Goal: Transaction & Acquisition: Download file/media

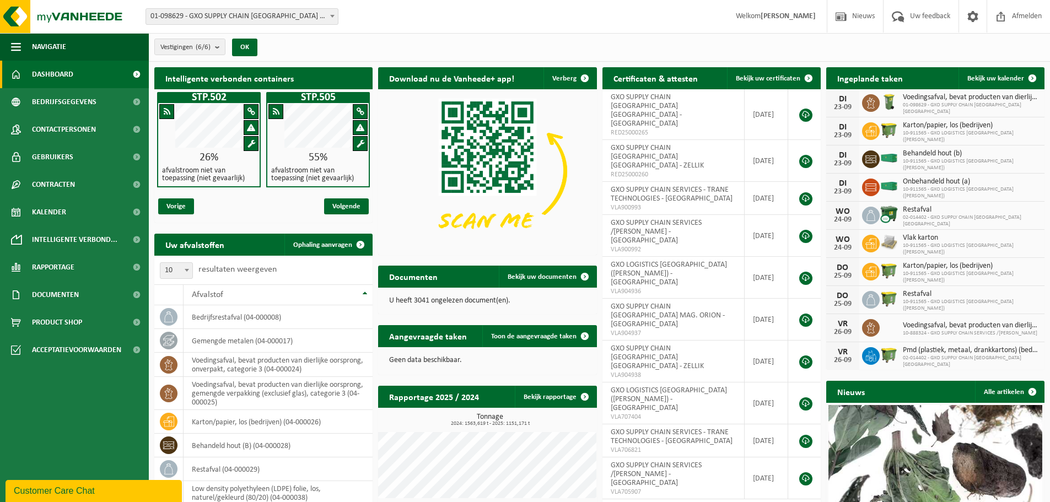
click at [309, 20] on span "01-098629 - GXO SUPPLY CHAIN [GEOGRAPHIC_DATA] [GEOGRAPHIC_DATA] - [GEOGRAPHIC_…" at bounding box center [242, 16] width 192 height 15
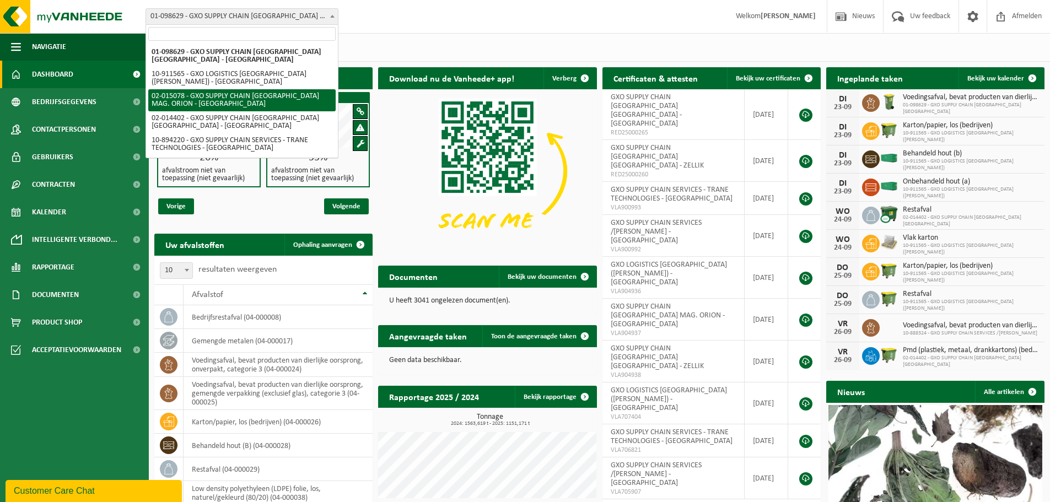
select select "2771"
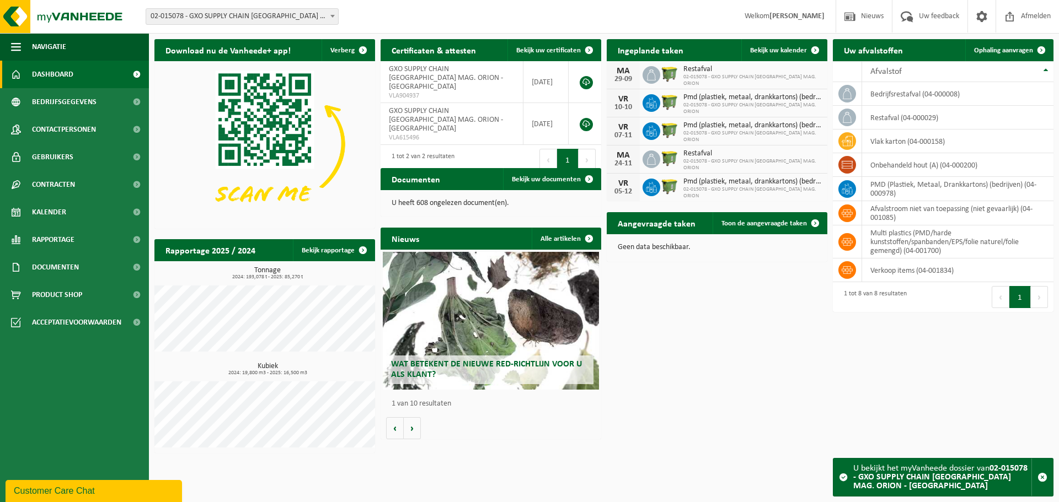
click at [692, 331] on div "Download nu de Vanheede+ app! Verberg Certificaten & attesten Bekijk uw certifi…" at bounding box center [604, 246] width 904 height 425
click at [919, 265] on td "verkoop items (04-001834)" at bounding box center [957, 271] width 191 height 24
click at [902, 233] on td "multi plastics (PMD/harde kunststoffen/spanbanden/EPS/folie naturel/folie gemen…" at bounding box center [957, 242] width 191 height 33
click at [99, 270] on link "Documenten" at bounding box center [74, 268] width 149 height 28
click at [58, 297] on span "Facturen" at bounding box center [48, 295] width 29 height 21
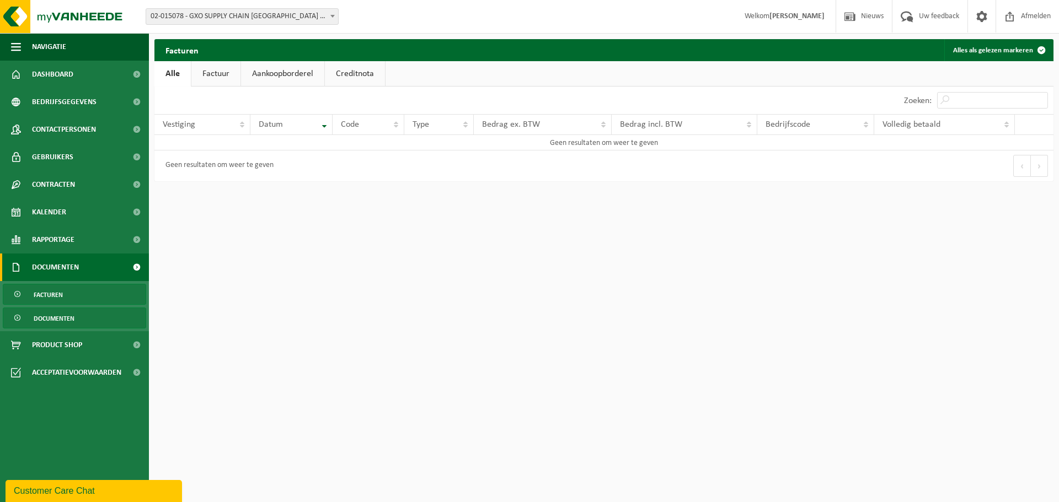
click at [81, 315] on link "Documenten" at bounding box center [74, 318] width 143 height 21
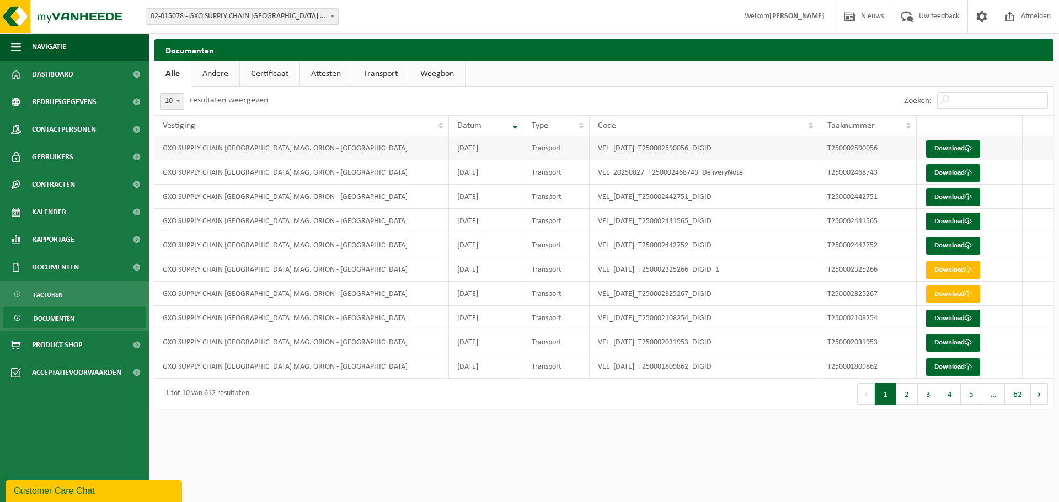
click at [835, 147] on td "T250002590056" at bounding box center [868, 148] width 98 height 24
click at [940, 146] on link "Download" at bounding box center [953, 149] width 54 height 18
click at [913, 400] on button "2" at bounding box center [907, 394] width 22 height 22
click at [924, 396] on button "3" at bounding box center [929, 394] width 22 height 22
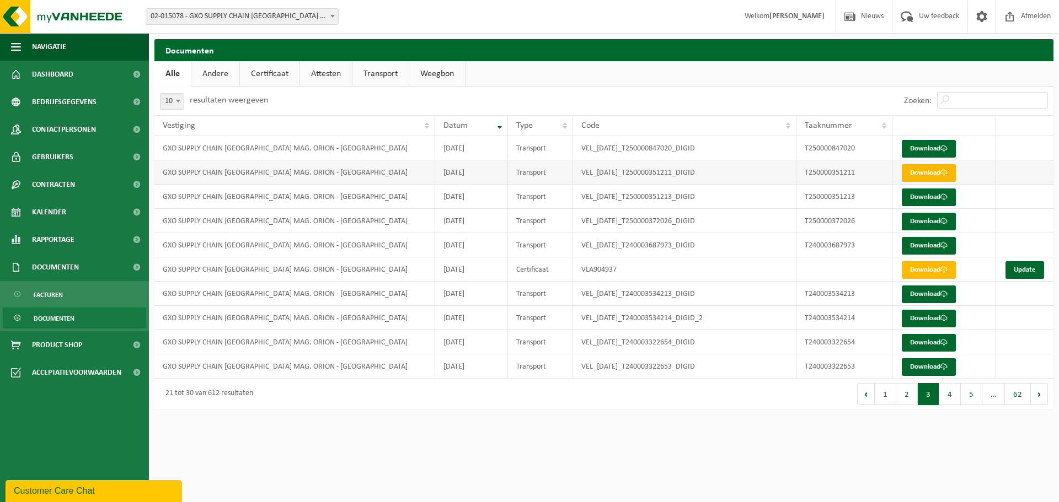
click at [927, 171] on link "Download" at bounding box center [929, 173] width 54 height 18
click at [947, 402] on button "4" at bounding box center [950, 394] width 22 height 22
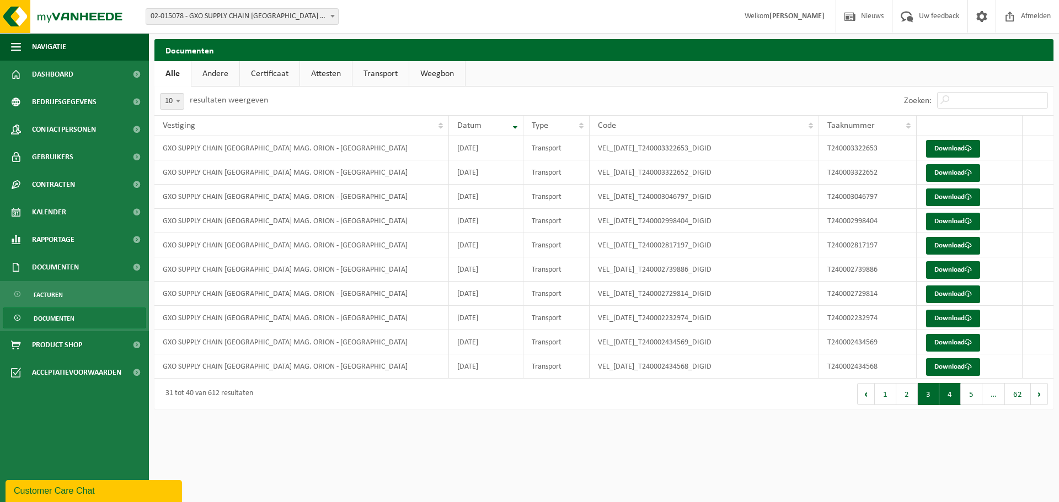
click at [927, 387] on button "3" at bounding box center [929, 394] width 22 height 22
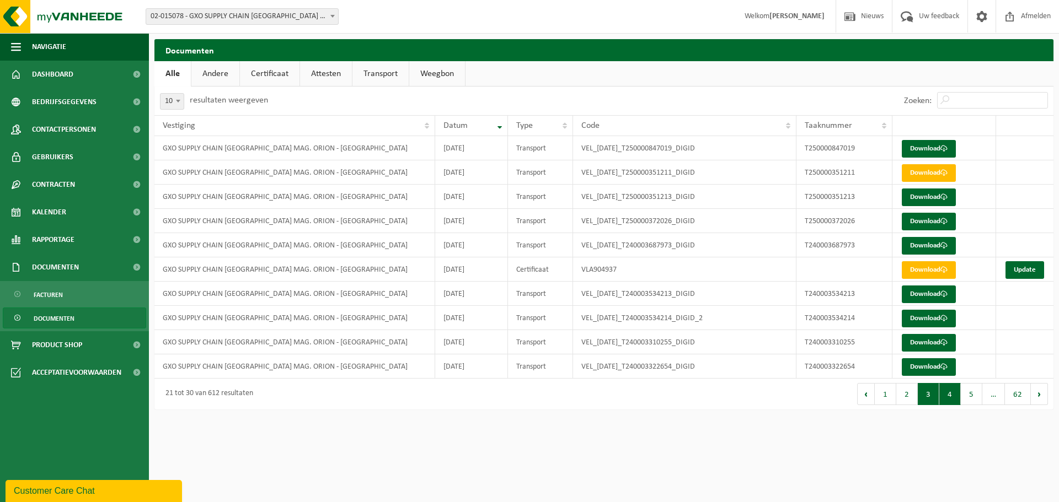
click at [954, 396] on button "4" at bounding box center [950, 394] width 22 height 22
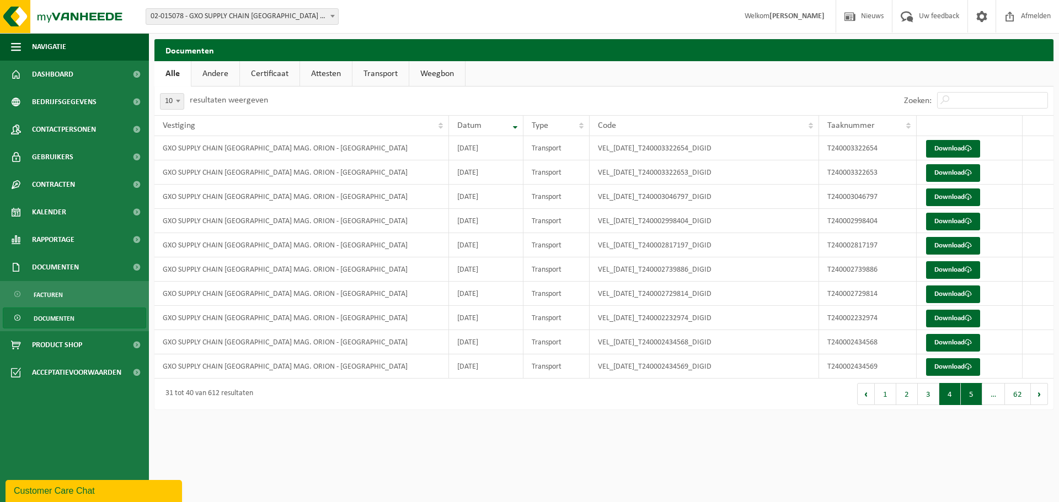
click at [972, 399] on button "5" at bounding box center [972, 394] width 22 height 22
click at [934, 146] on link "Download" at bounding box center [953, 149] width 54 height 18
click at [967, 393] on button "6" at bounding box center [972, 394] width 22 height 22
click at [975, 392] on button "7" at bounding box center [972, 394] width 22 height 22
click at [85, 293] on link "Facturen" at bounding box center [74, 294] width 143 height 21
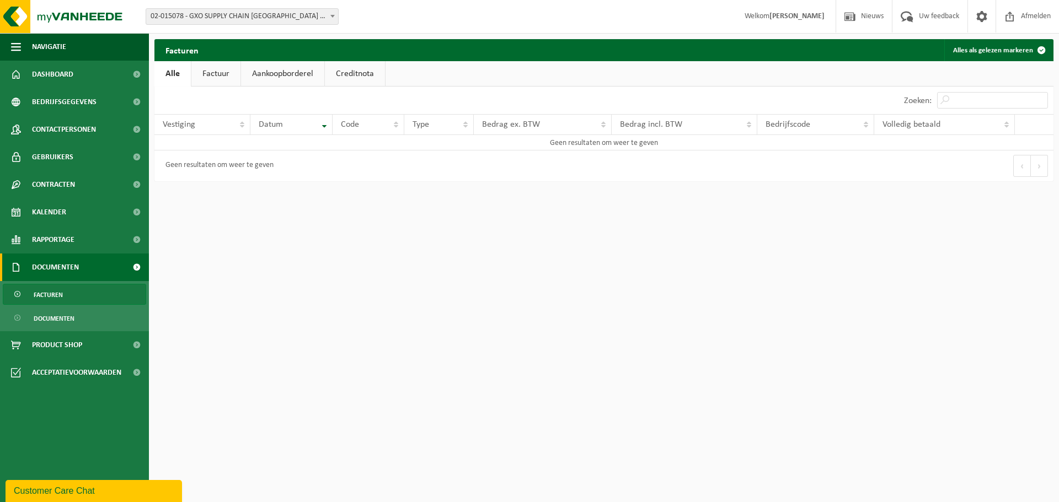
click at [206, 72] on link "Factuur" at bounding box center [215, 73] width 49 height 25
click at [180, 73] on link "Alle" at bounding box center [172, 73] width 36 height 25
click at [325, 20] on span "02-015078 - GXO SUPPLY CHAIN [GEOGRAPHIC_DATA] MAG. ORION - [GEOGRAPHIC_DATA]" at bounding box center [242, 16] width 192 height 15
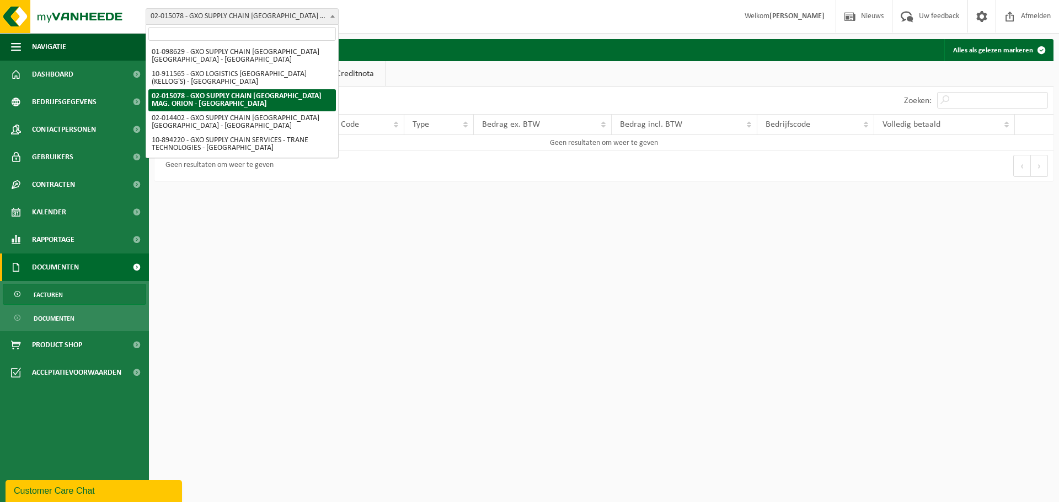
click at [427, 46] on div "Facturen Alles als gelezen markeren" at bounding box center [603, 50] width 899 height 22
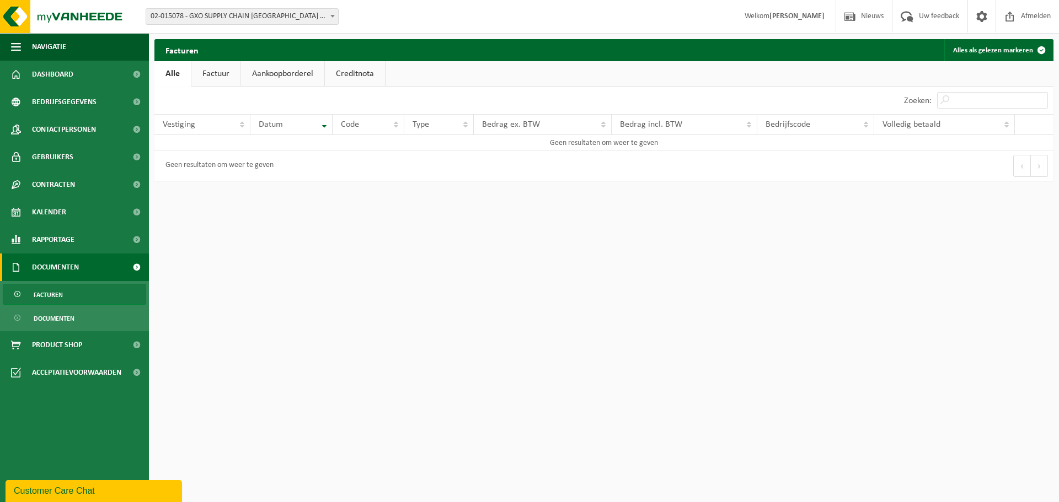
click at [338, 28] on div "Vestiging: 01-098629 - GXO SUPPLY CHAIN ANTWERP NV - ANTWERPEN 10-911565 - GXO …" at bounding box center [529, 17] width 1059 height 34
click at [324, 20] on span "02-015078 - GXO SUPPLY CHAIN [GEOGRAPHIC_DATA] MAG. ORION - [GEOGRAPHIC_DATA]" at bounding box center [242, 16] width 192 height 15
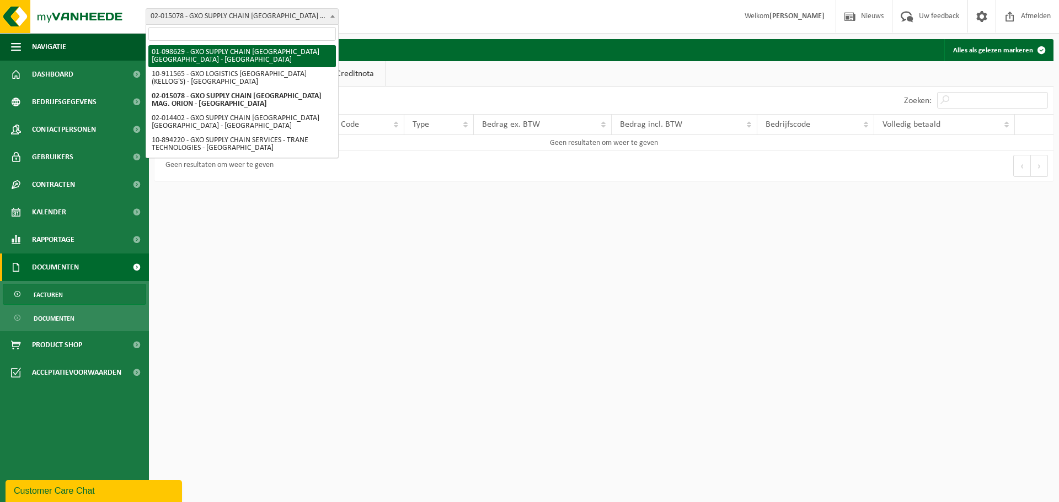
select select "826"
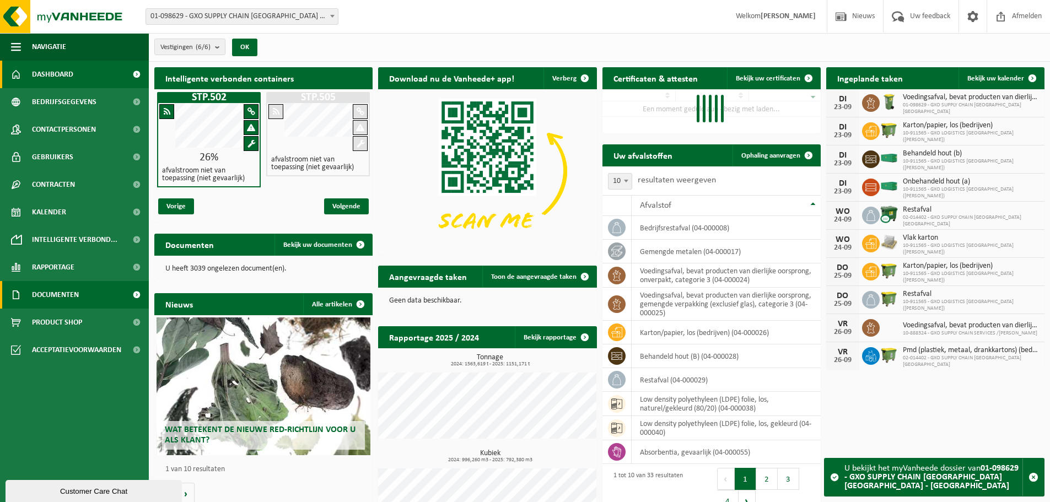
click at [68, 291] on span "Documenten" at bounding box center [55, 295] width 47 height 28
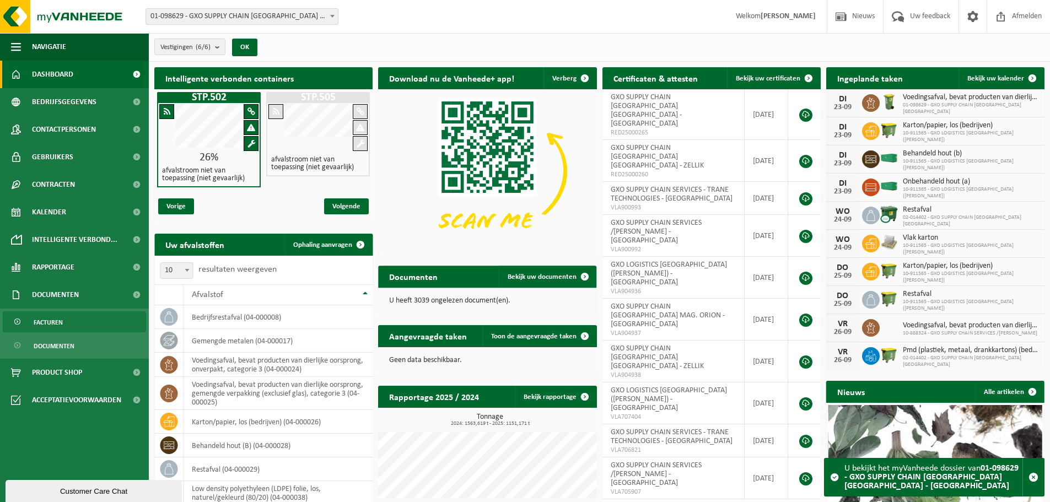
click at [52, 327] on span "Facturen" at bounding box center [48, 322] width 29 height 21
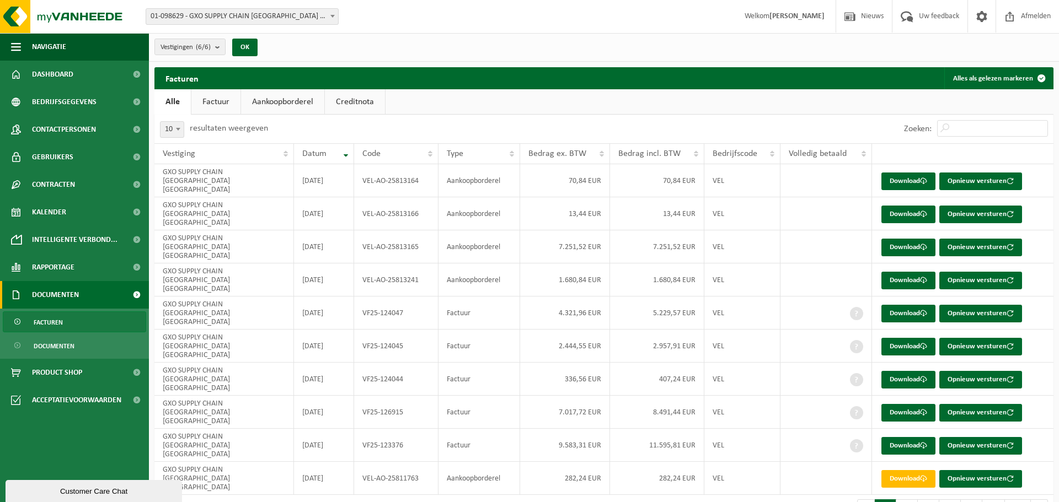
click at [288, 105] on link "Aankoopborderel" at bounding box center [282, 101] width 83 height 25
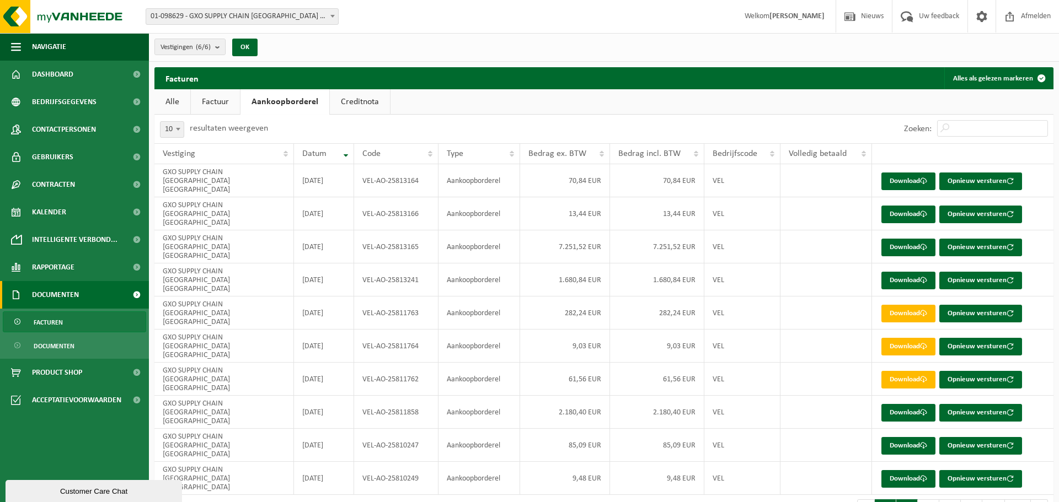
click at [902, 500] on button "2" at bounding box center [907, 511] width 22 height 22
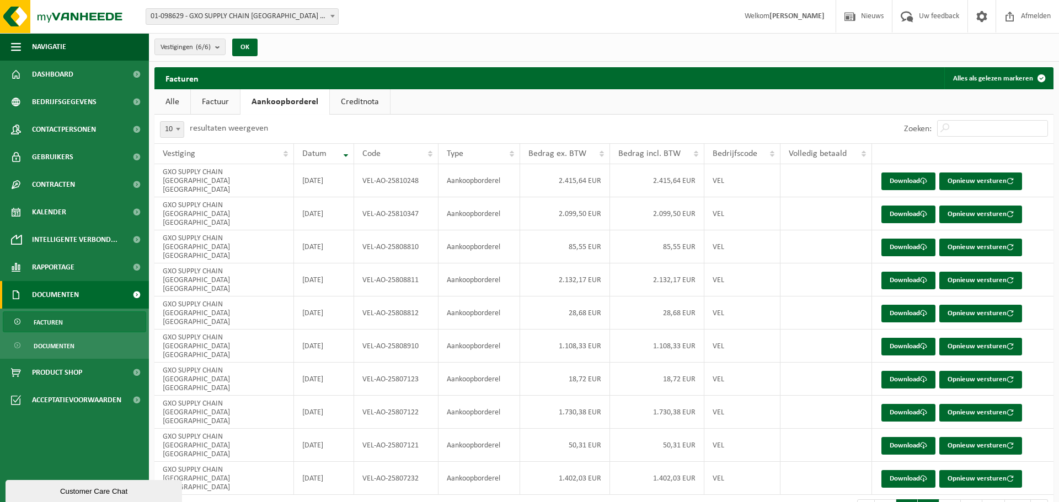
click at [926, 500] on button "3" at bounding box center [929, 511] width 22 height 22
click at [951, 500] on button "4" at bounding box center [950, 511] width 22 height 22
click at [964, 500] on button "5" at bounding box center [972, 511] width 22 height 22
click at [968, 500] on button "6" at bounding box center [972, 511] width 22 height 22
click at [968, 500] on button "7" at bounding box center [972, 511] width 22 height 22
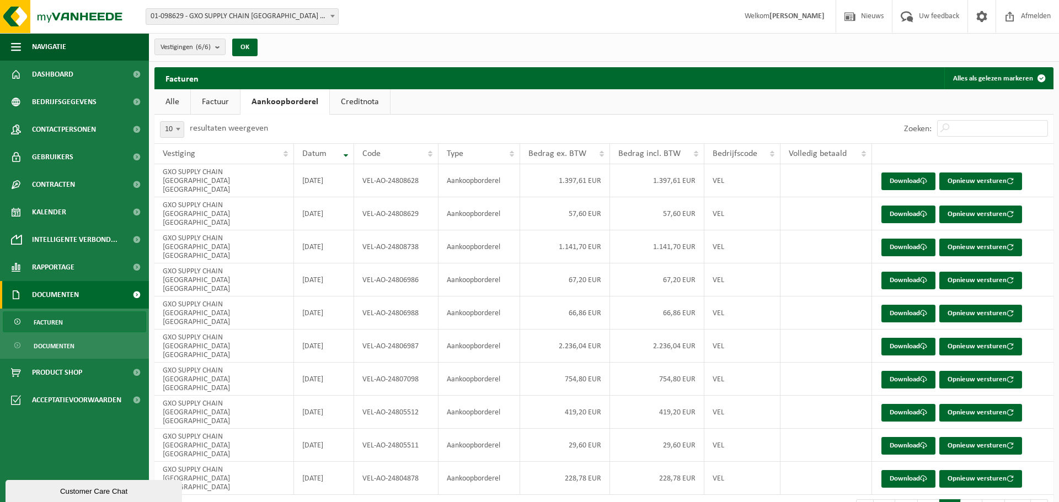
click at [968, 500] on button "8" at bounding box center [972, 511] width 22 height 22
click at [968, 500] on button "9" at bounding box center [972, 511] width 22 height 22
click at [968, 500] on button "10" at bounding box center [969, 511] width 26 height 22
click at [968, 500] on button "11" at bounding box center [969, 511] width 26 height 22
click at [968, 500] on button "12" at bounding box center [969, 511] width 26 height 22
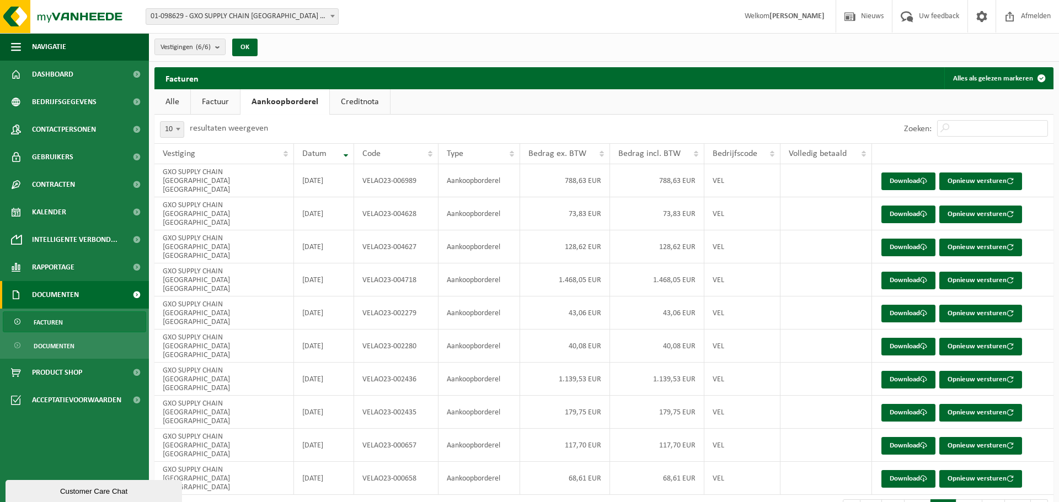
click at [968, 500] on button "13" at bounding box center [969, 511] width 26 height 22
click at [968, 500] on button "14" at bounding box center [969, 511] width 26 height 22
click at [968, 500] on button "15" at bounding box center [969, 511] width 26 height 22
click at [973, 500] on button "16" at bounding box center [969, 511] width 26 height 22
click at [973, 500] on button "17" at bounding box center [969, 511] width 26 height 22
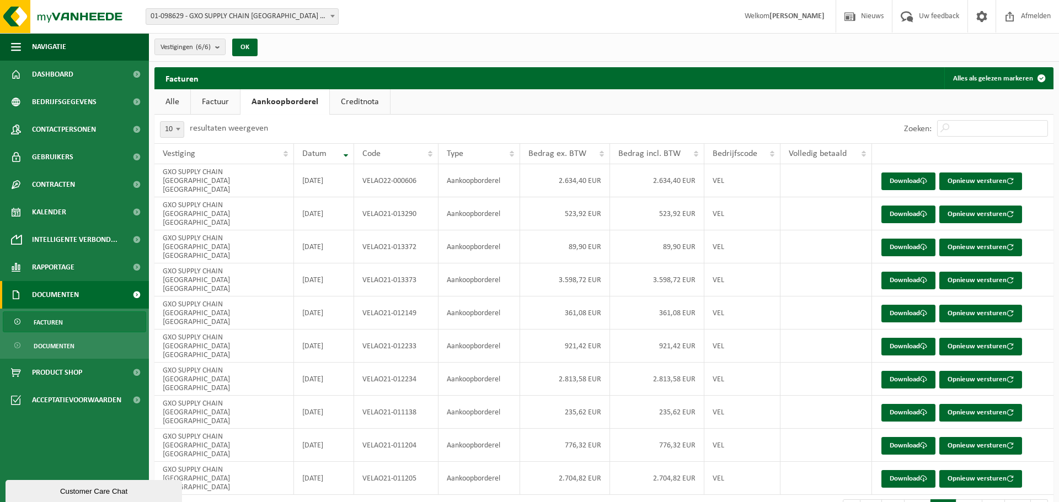
click at [973, 500] on button "18" at bounding box center [969, 511] width 26 height 22
click at [973, 500] on button "19" at bounding box center [969, 511] width 26 height 22
click at [973, 500] on button "20" at bounding box center [969, 511] width 26 height 22
click at [973, 500] on button "21" at bounding box center [966, 511] width 26 height 22
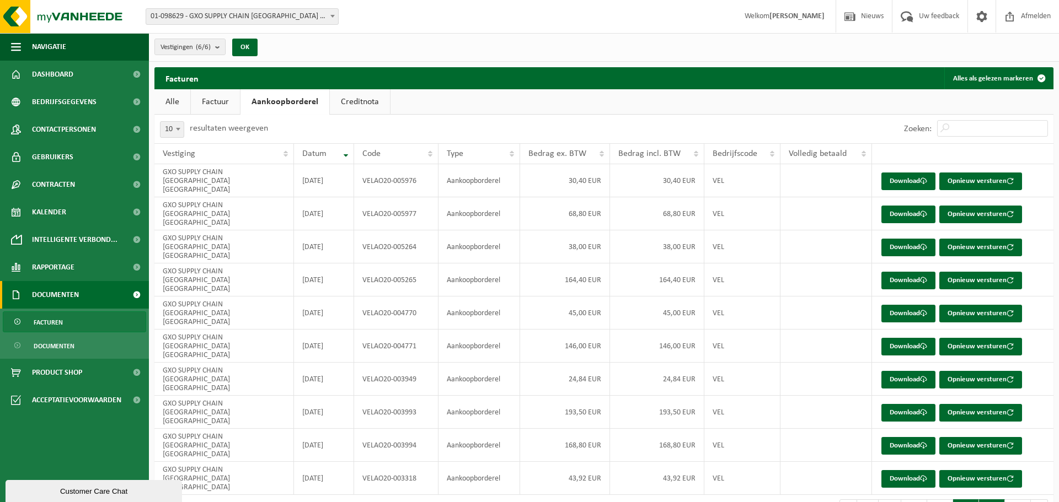
click at [990, 500] on button "22" at bounding box center [992, 511] width 26 height 22
click at [1010, 500] on button "23" at bounding box center [1018, 511] width 26 height 22
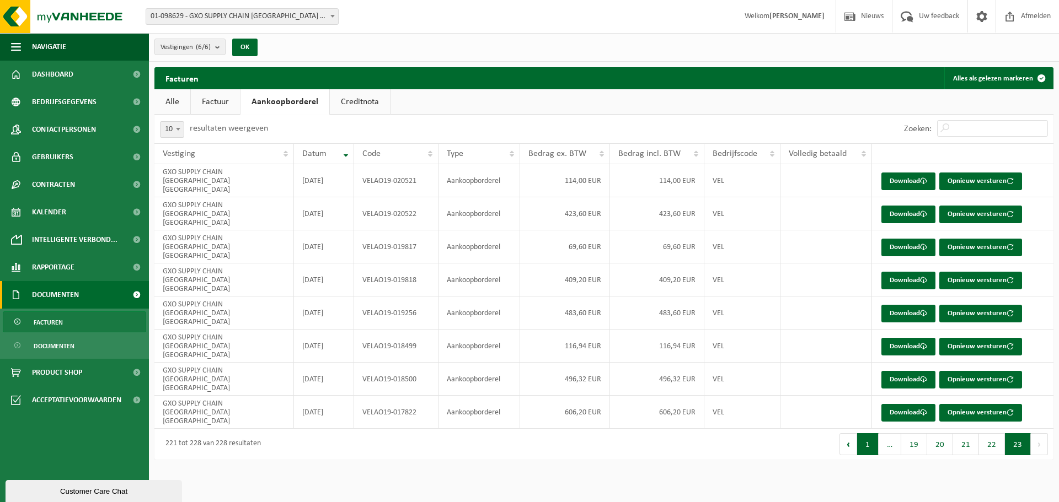
click at [875, 433] on button "1" at bounding box center [868, 444] width 22 height 22
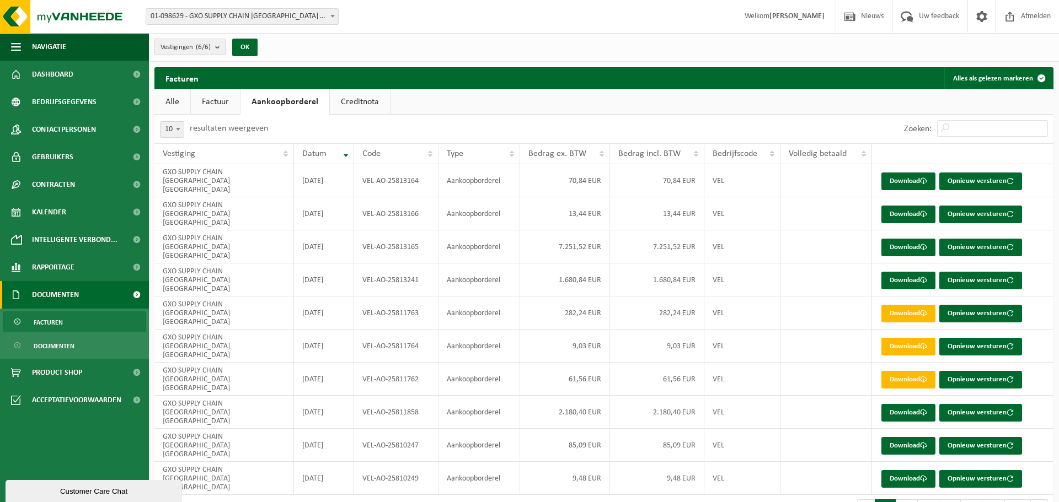
click at [206, 42] on span "Vestigingen (6/6)" at bounding box center [185, 47] width 50 height 17
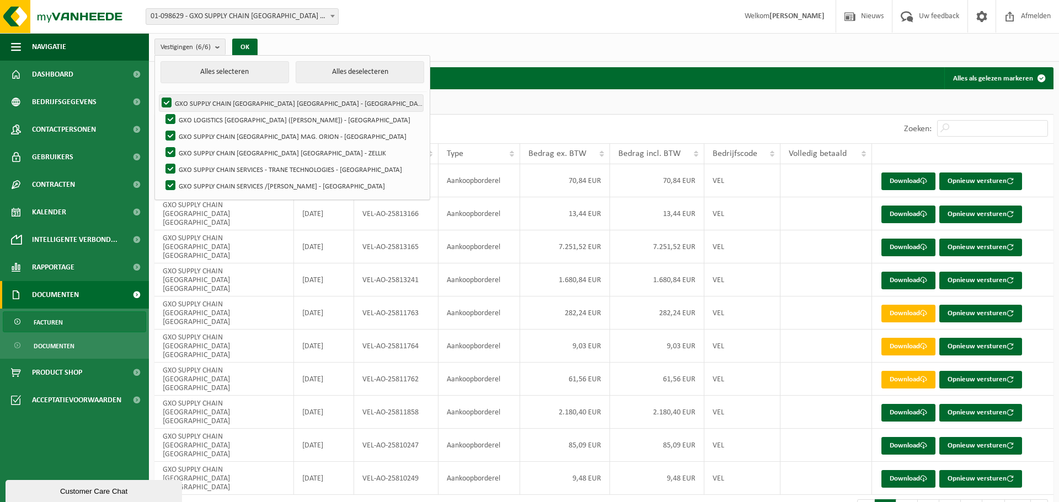
click at [214, 99] on label "GXO SUPPLY CHAIN [GEOGRAPHIC_DATA] [GEOGRAPHIC_DATA] - [GEOGRAPHIC_DATA]" at bounding box center [291, 103] width 264 height 17
click at [158, 95] on input "GXO SUPPLY CHAIN [GEOGRAPHIC_DATA] [GEOGRAPHIC_DATA] - [GEOGRAPHIC_DATA]" at bounding box center [157, 94] width 1 height 1
checkbox input "false"
click at [260, 116] on label "GXO LOGISTICS [GEOGRAPHIC_DATA] ([PERSON_NAME]) - [GEOGRAPHIC_DATA]" at bounding box center [293, 119] width 260 height 17
click at [162, 111] on input "GXO LOGISTICS [GEOGRAPHIC_DATA] ([PERSON_NAME]) - [GEOGRAPHIC_DATA]" at bounding box center [161, 111] width 1 height 1
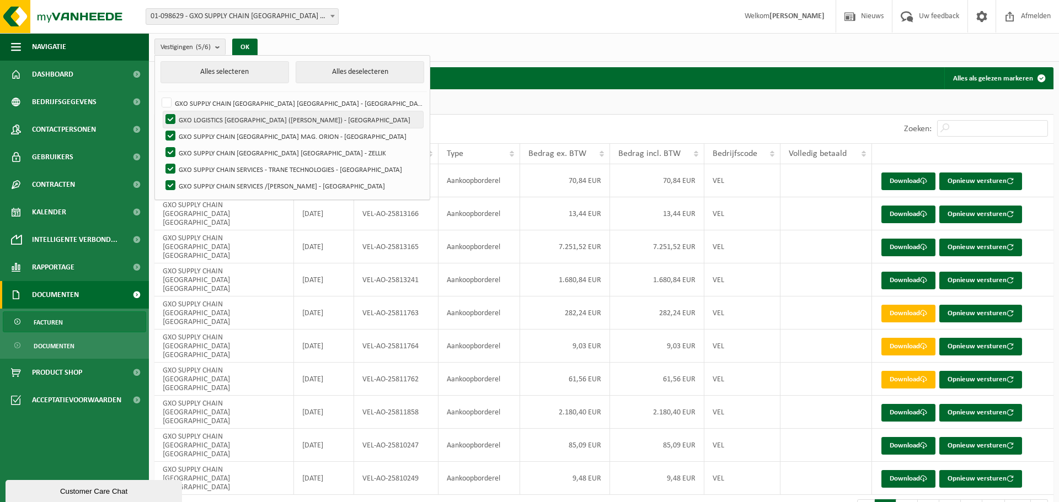
checkbox input "false"
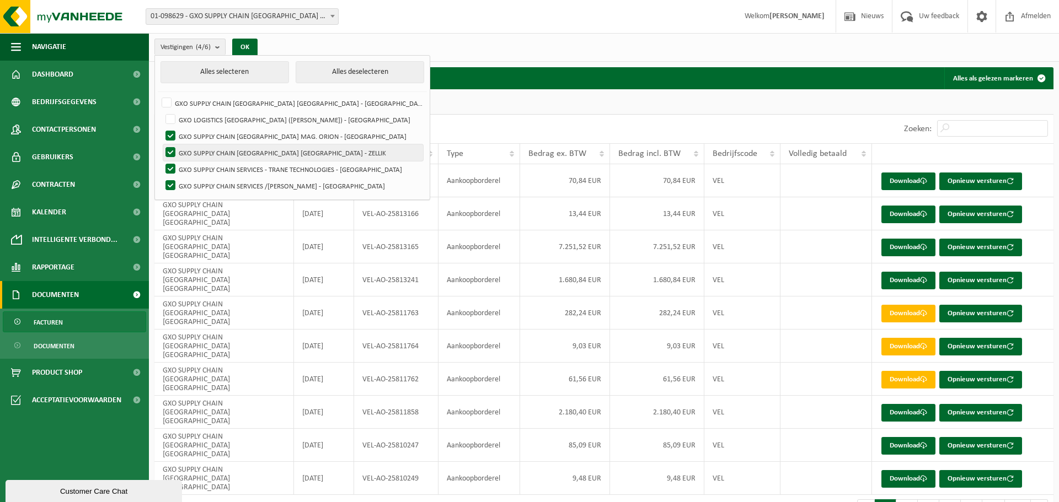
click at [257, 147] on label "GXO SUPPLY CHAIN [GEOGRAPHIC_DATA] [GEOGRAPHIC_DATA] - ZELLIK" at bounding box center [293, 152] width 260 height 17
click at [162, 144] on input "GXO SUPPLY CHAIN [GEOGRAPHIC_DATA] [GEOGRAPHIC_DATA] - ZELLIK" at bounding box center [161, 144] width 1 height 1
checkbox input "false"
click at [261, 165] on label "GXO SUPPLY CHAIN SERVICES - TRANE TECHNOLOGIES - [GEOGRAPHIC_DATA]" at bounding box center [293, 169] width 260 height 17
click at [162, 161] on input "GXO SUPPLY CHAIN SERVICES - TRANE TECHNOLOGIES - [GEOGRAPHIC_DATA]" at bounding box center [161, 160] width 1 height 1
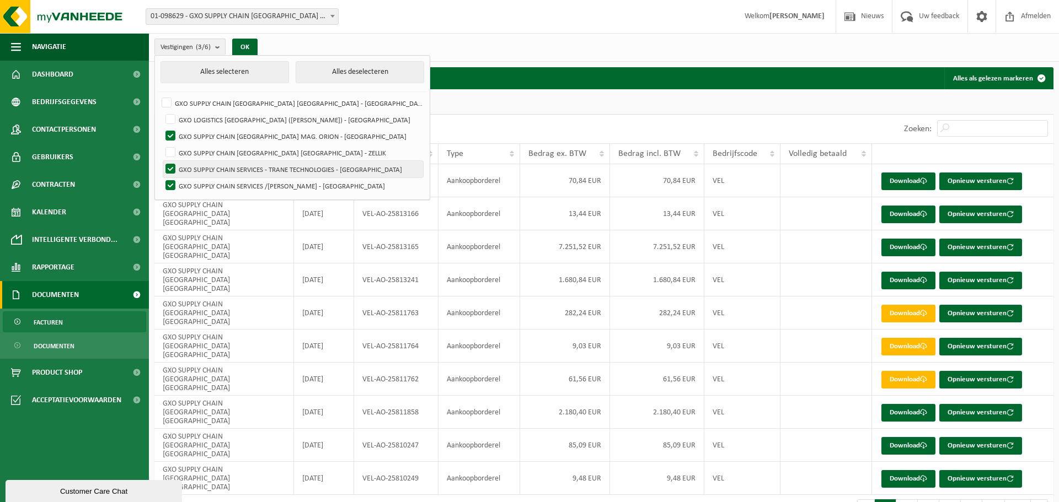
checkbox input "false"
click at [256, 186] on label "GXO SUPPLY CHAIN SERVICES /[PERSON_NAME] - [GEOGRAPHIC_DATA]" at bounding box center [293, 186] width 260 height 17
click at [162, 178] on input "GXO SUPPLY CHAIN SERVICES /[PERSON_NAME] - [GEOGRAPHIC_DATA]" at bounding box center [161, 177] width 1 height 1
checkbox input "false"
click at [463, 114] on ul "Alle Factuur Aankoopborderel Creditnota" at bounding box center [603, 101] width 899 height 25
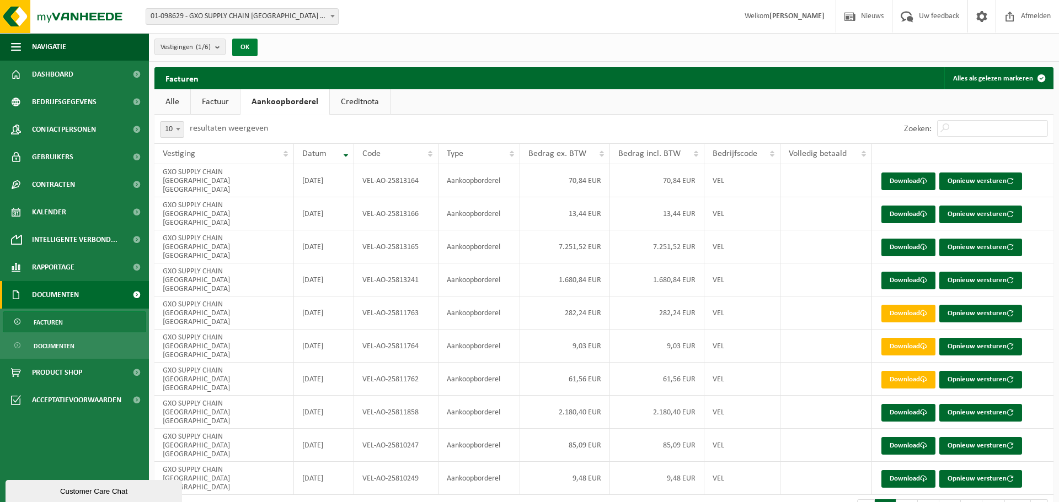
click at [243, 49] on button "OK" at bounding box center [244, 48] width 25 height 18
click at [405, 440] on div "Facturen Alles als gelezen markeren Even geduld. Door [PERSON_NAME] hoeveelheid…" at bounding box center [604, 299] width 910 height 464
click at [245, 52] on button "OK" at bounding box center [244, 48] width 25 height 18
click at [736, 77] on div "Facturen Alles als gelezen markeren" at bounding box center [603, 78] width 899 height 22
click at [913, 176] on link "Download" at bounding box center [908, 182] width 54 height 18
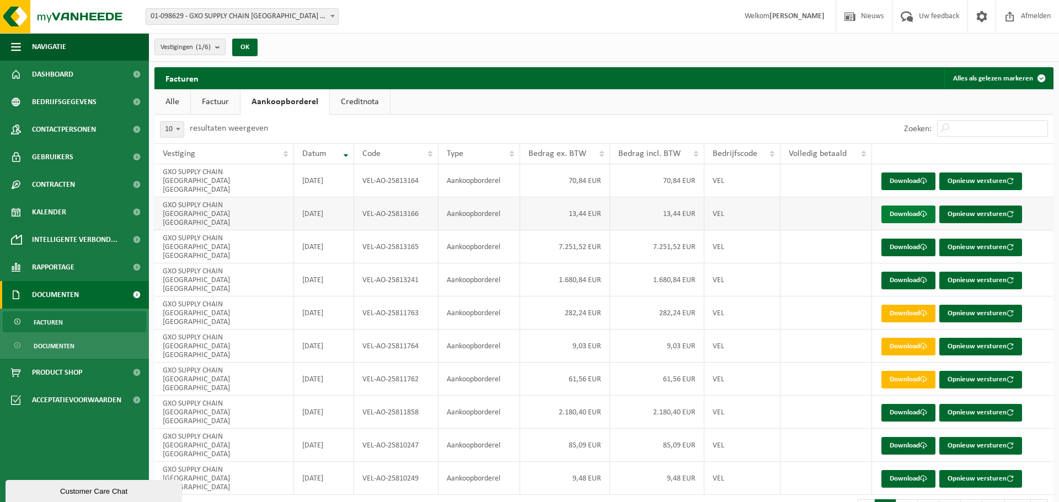
click at [905, 206] on link "Download" at bounding box center [908, 215] width 54 height 18
click at [893, 239] on link "Download" at bounding box center [908, 248] width 54 height 18
click at [919, 305] on link "Download" at bounding box center [908, 314] width 54 height 18
click at [909, 338] on link "Download" at bounding box center [908, 347] width 54 height 18
click at [916, 371] on link "Download" at bounding box center [908, 380] width 54 height 18
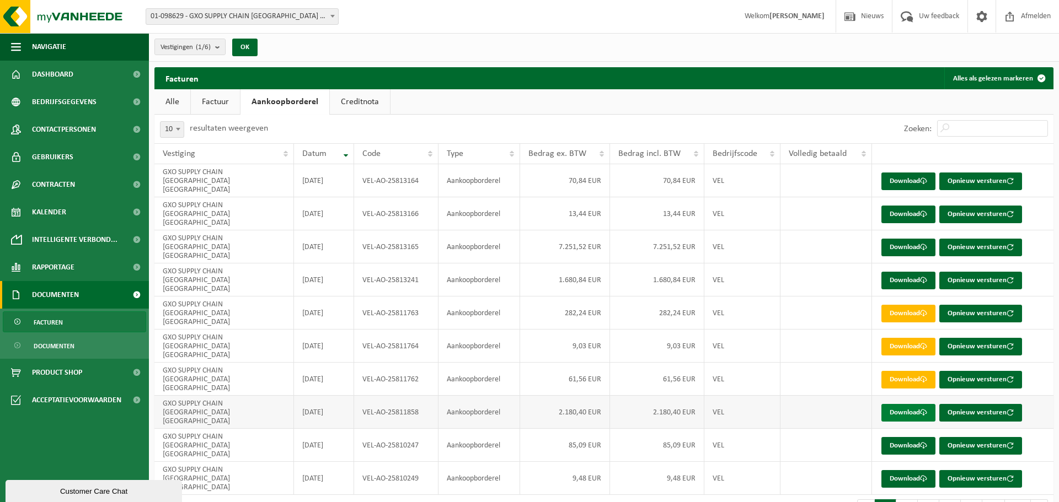
click at [897, 404] on link "Download" at bounding box center [908, 413] width 54 height 18
click at [908, 437] on link "Download" at bounding box center [908, 446] width 54 height 18
click at [921, 470] on link "Download" at bounding box center [908, 479] width 54 height 18
click at [904, 500] on button "2" at bounding box center [907, 511] width 22 height 22
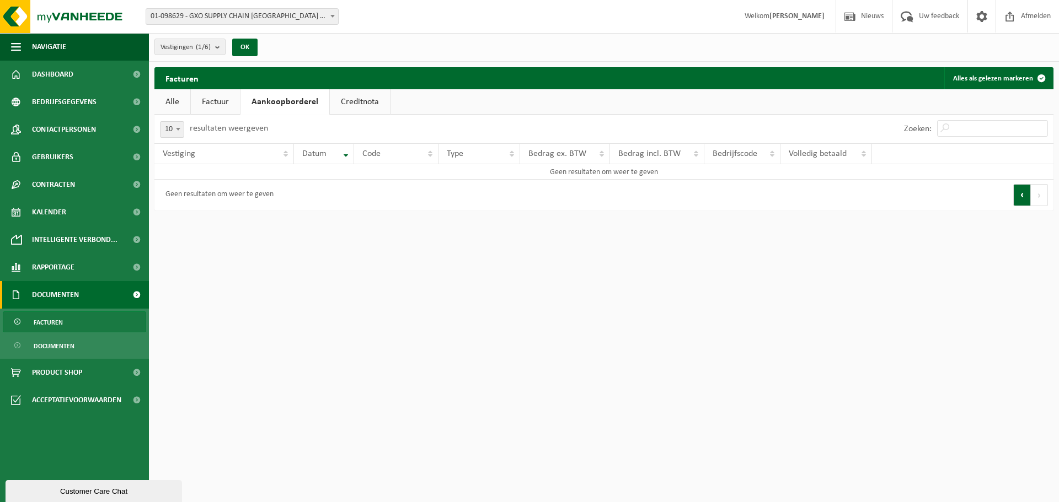
click at [1023, 196] on button "Vorige" at bounding box center [1022, 195] width 18 height 22
click at [252, 49] on button "OK" at bounding box center [244, 48] width 25 height 18
click at [226, 100] on link "Factuur" at bounding box center [215, 101] width 49 height 25
click at [292, 102] on link "Aankoopborderel" at bounding box center [283, 101] width 83 height 25
click at [211, 46] on count "(1/6)" at bounding box center [203, 47] width 15 height 7
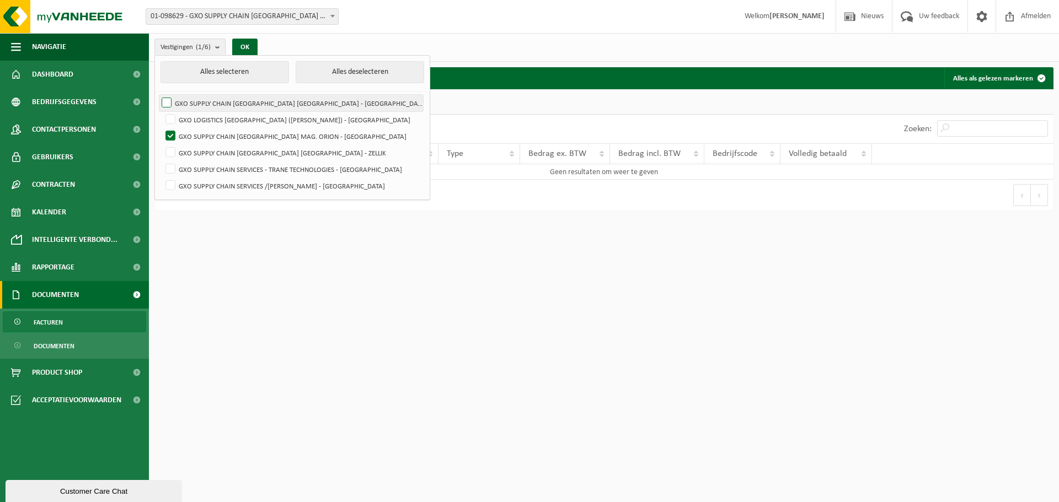
click at [168, 95] on label "GXO SUPPLY CHAIN [GEOGRAPHIC_DATA] [GEOGRAPHIC_DATA] - [GEOGRAPHIC_DATA]" at bounding box center [291, 103] width 264 height 17
click at [158, 95] on input "GXO SUPPLY CHAIN [GEOGRAPHIC_DATA] [GEOGRAPHIC_DATA] - [GEOGRAPHIC_DATA]" at bounding box center [157, 94] width 1 height 1
checkbox input "true"
click at [171, 120] on label "GXO LOGISTICS [GEOGRAPHIC_DATA] ([PERSON_NAME]) - [GEOGRAPHIC_DATA]" at bounding box center [293, 119] width 260 height 17
click at [162, 111] on input "GXO LOGISTICS [GEOGRAPHIC_DATA] ([PERSON_NAME]) - [GEOGRAPHIC_DATA]" at bounding box center [161, 111] width 1 height 1
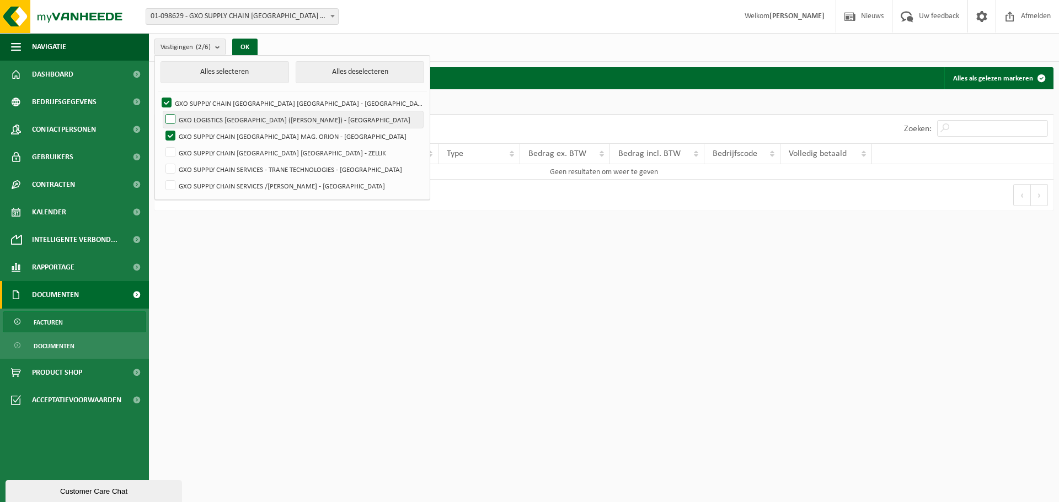
checkbox input "true"
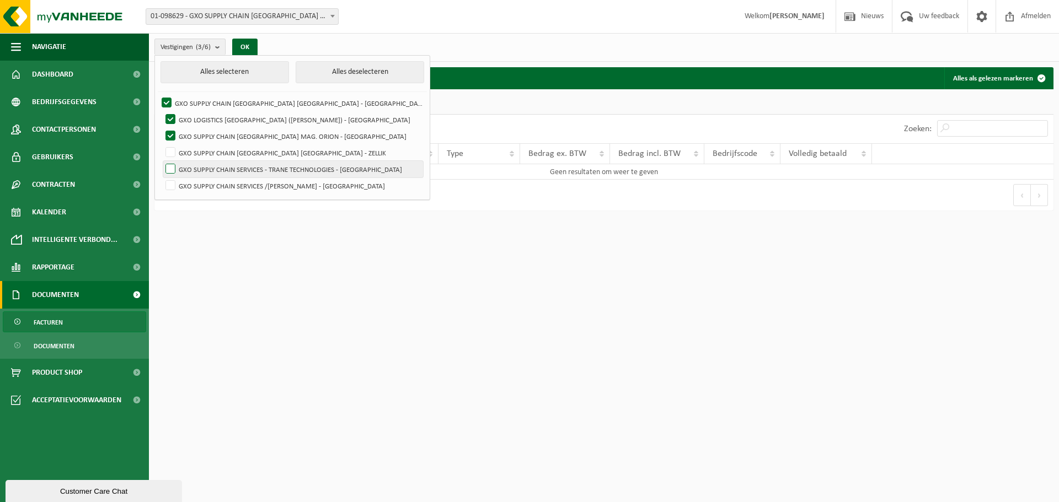
drag, startPoint x: 172, startPoint y: 149, endPoint x: 170, endPoint y: 162, distance: 12.8
click at [172, 151] on label "GXO SUPPLY CHAIN [GEOGRAPHIC_DATA] [GEOGRAPHIC_DATA] - ZELLIK" at bounding box center [293, 152] width 260 height 17
click at [162, 144] on input "GXO SUPPLY CHAIN [GEOGRAPHIC_DATA] [GEOGRAPHIC_DATA] - ZELLIK" at bounding box center [161, 144] width 1 height 1
checkbox input "true"
drag, startPoint x: 170, startPoint y: 171, endPoint x: 167, endPoint y: 181, distance: 11.2
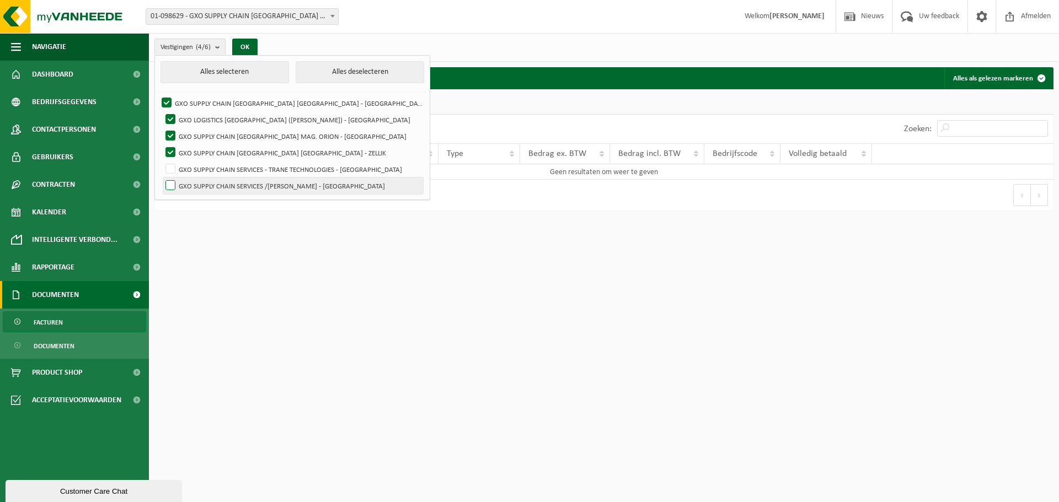
click at [170, 173] on label "GXO SUPPLY CHAIN SERVICES - TRANE TECHNOLOGIES - [GEOGRAPHIC_DATA]" at bounding box center [293, 169] width 260 height 17
click at [162, 161] on input "GXO SUPPLY CHAIN SERVICES - TRANE TECHNOLOGIES - [GEOGRAPHIC_DATA]" at bounding box center [161, 160] width 1 height 1
checkbox input "true"
click at [164, 194] on ul "Alles selecteren Alles deselecteren GXO SUPPLY CHAIN [GEOGRAPHIC_DATA] [GEOGRAP…" at bounding box center [292, 128] width 275 height 144
click at [171, 185] on label "GXO SUPPLY CHAIN SERVICES /[PERSON_NAME] - [GEOGRAPHIC_DATA]" at bounding box center [293, 186] width 260 height 17
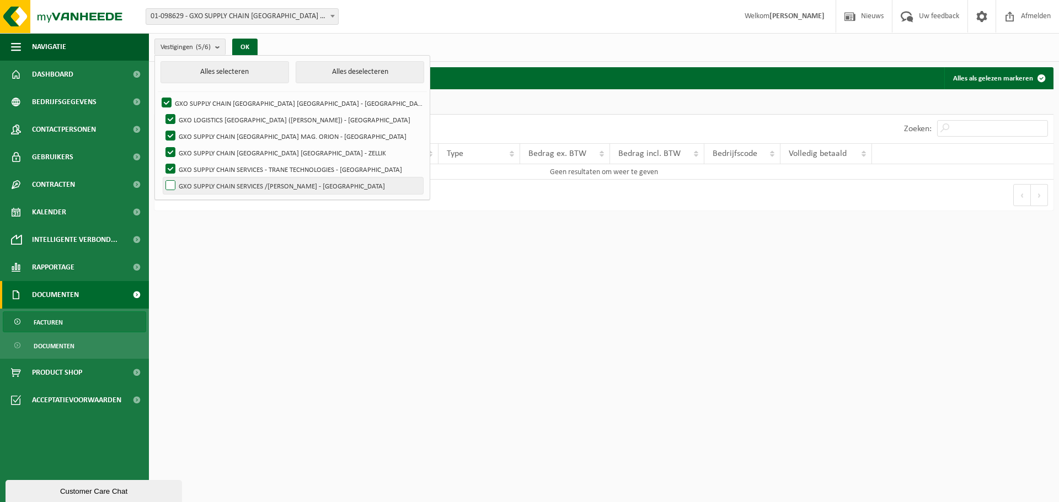
click at [162, 178] on input "GXO SUPPLY CHAIN SERVICES /[PERSON_NAME] - [GEOGRAPHIC_DATA]" at bounding box center [161, 177] width 1 height 1
checkbox input "true"
click at [246, 38] on div "Vestigingen (6/6) Alles selecteren Alles deselecteren GXO SUPPLY CHAIN [GEOGRAP…" at bounding box center [209, 47] width 121 height 24
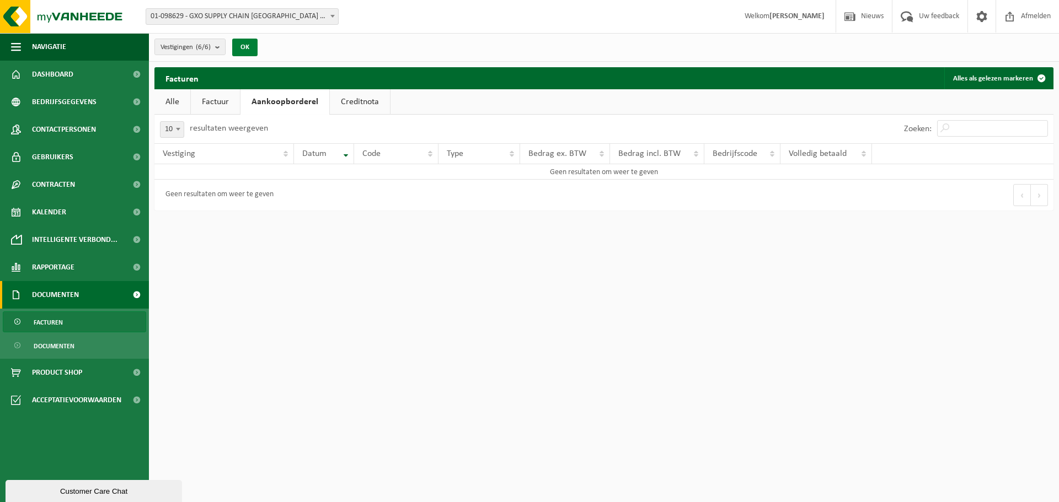
click at [246, 50] on button "OK" at bounding box center [244, 48] width 25 height 18
click at [215, 95] on link "Factuur" at bounding box center [215, 101] width 49 height 25
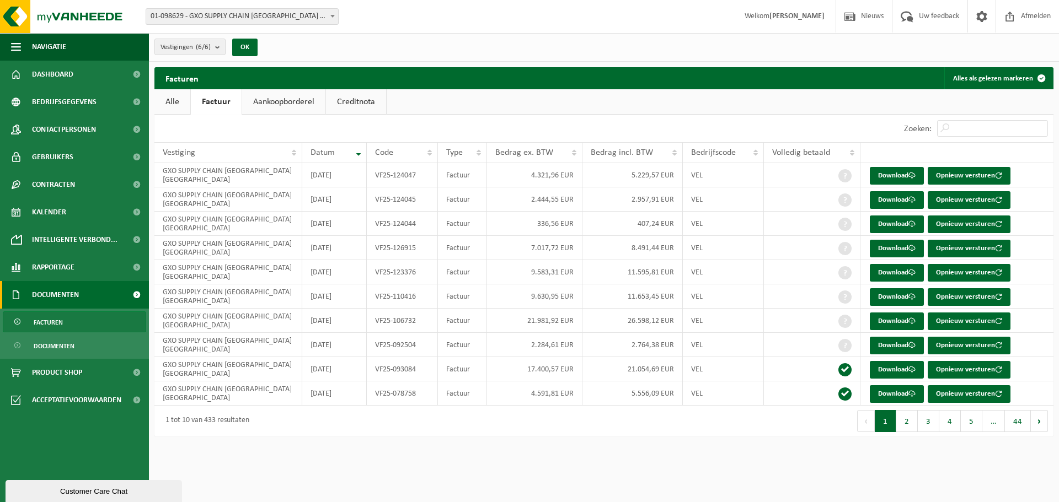
click at [281, 100] on link "Aankoopborderel" at bounding box center [283, 101] width 83 height 25
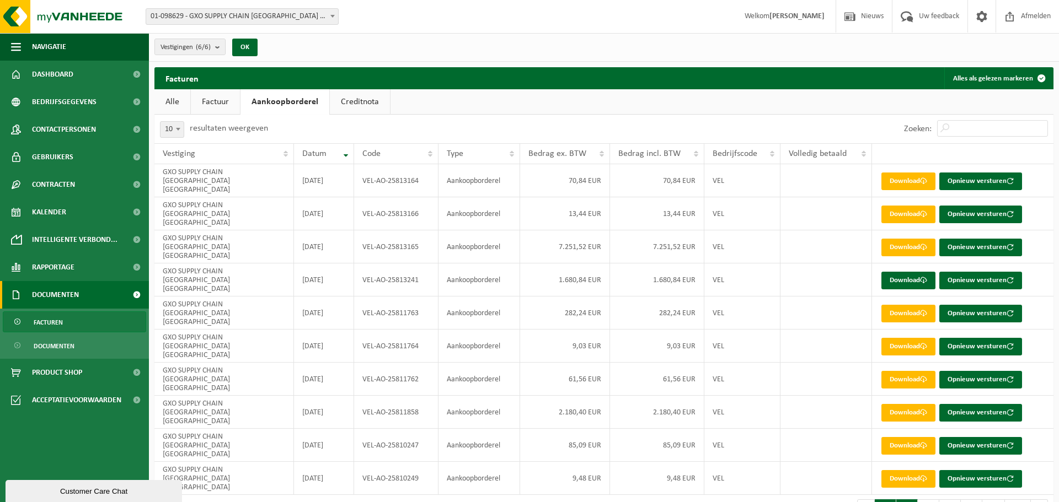
click at [911, 500] on button "2" at bounding box center [907, 511] width 22 height 22
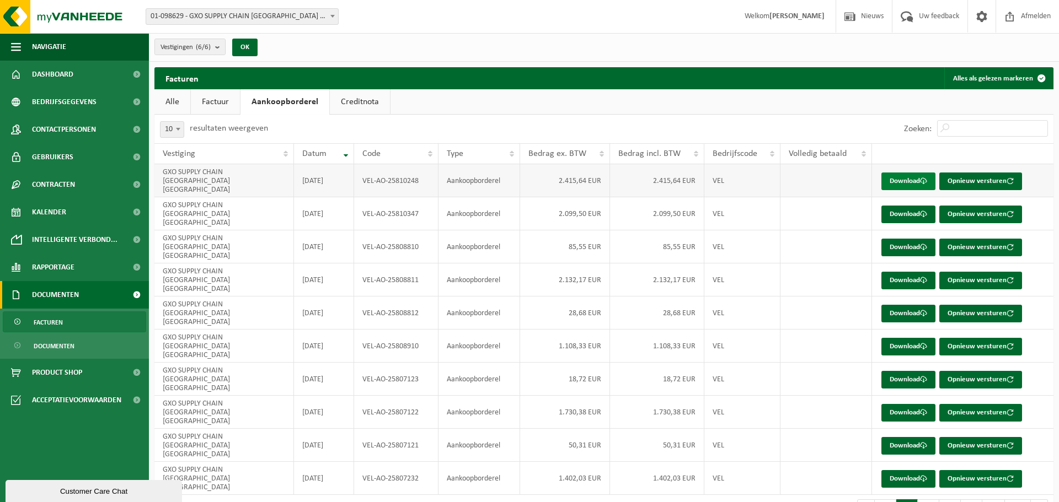
click at [920, 174] on link "Download" at bounding box center [908, 182] width 54 height 18
click at [914, 206] on link "Download" at bounding box center [908, 215] width 54 height 18
click at [915, 239] on link "Download" at bounding box center [908, 248] width 54 height 18
click at [909, 272] on link "Download" at bounding box center [908, 281] width 54 height 18
click at [909, 305] on link "Download" at bounding box center [908, 314] width 54 height 18
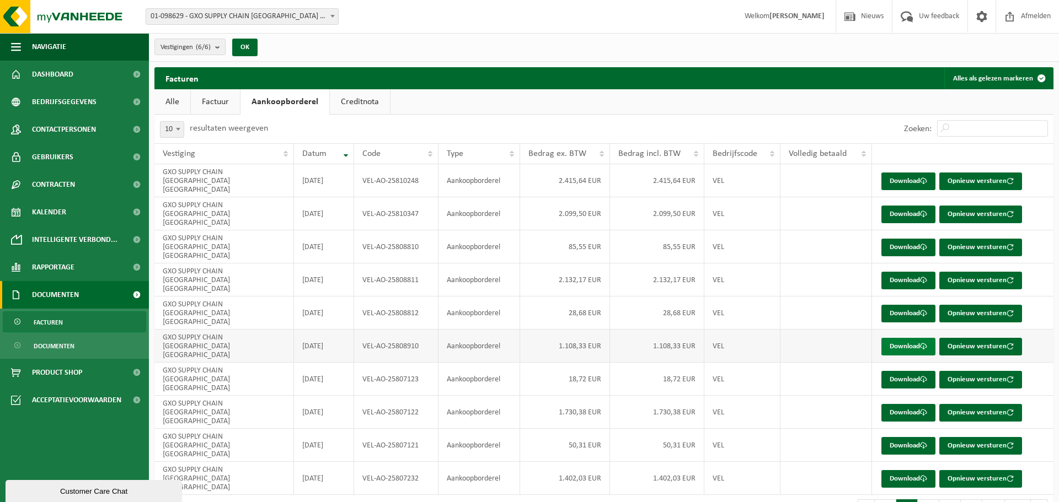
click at [907, 338] on link "Download" at bounding box center [908, 347] width 54 height 18
click at [911, 371] on link "Download" at bounding box center [908, 380] width 54 height 18
click at [913, 404] on link "Download" at bounding box center [908, 413] width 54 height 18
click at [913, 437] on link "Download" at bounding box center [908, 446] width 54 height 18
click at [914, 470] on link "Download" at bounding box center [908, 479] width 54 height 18
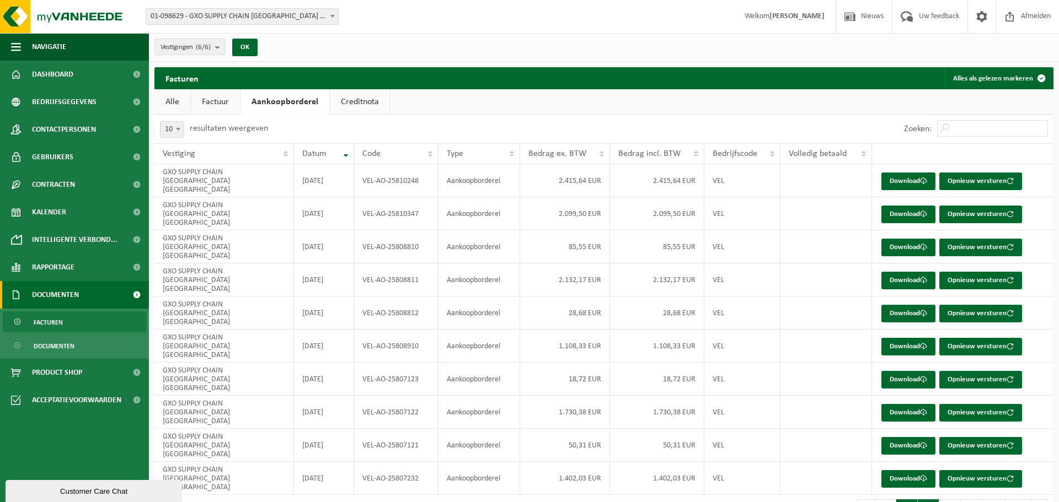
click at [932, 500] on button "3" at bounding box center [929, 511] width 22 height 22
click at [901, 173] on link "Download" at bounding box center [908, 182] width 54 height 18
click at [899, 206] on link "Download" at bounding box center [908, 215] width 54 height 18
click at [901, 239] on link "Download" at bounding box center [908, 248] width 54 height 18
click at [897, 272] on link "Download" at bounding box center [908, 281] width 54 height 18
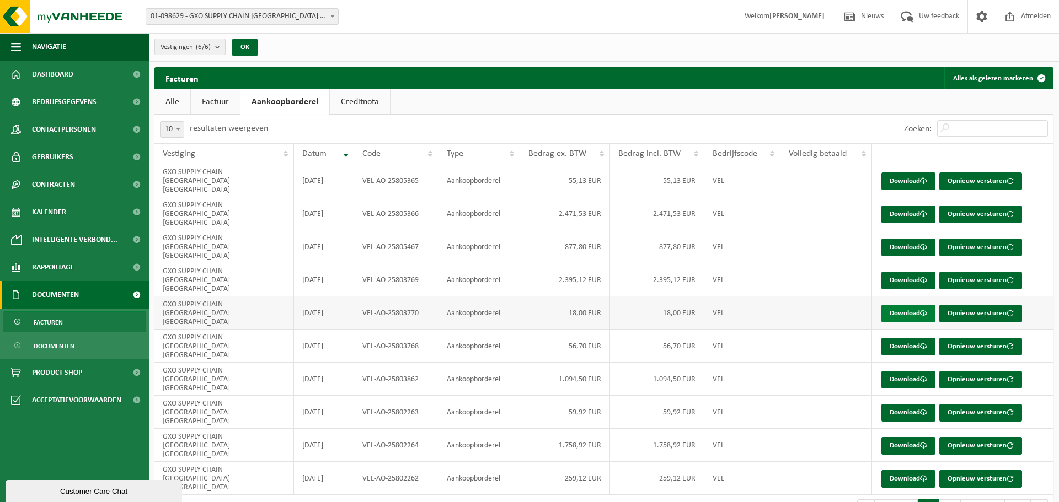
click at [902, 305] on link "Download" at bounding box center [908, 314] width 54 height 18
click at [911, 338] on link "Download" at bounding box center [908, 347] width 54 height 18
click at [905, 371] on link "Download" at bounding box center [908, 380] width 54 height 18
click at [910, 404] on link "Download" at bounding box center [908, 413] width 54 height 18
click at [908, 437] on link "Download" at bounding box center [908, 446] width 54 height 18
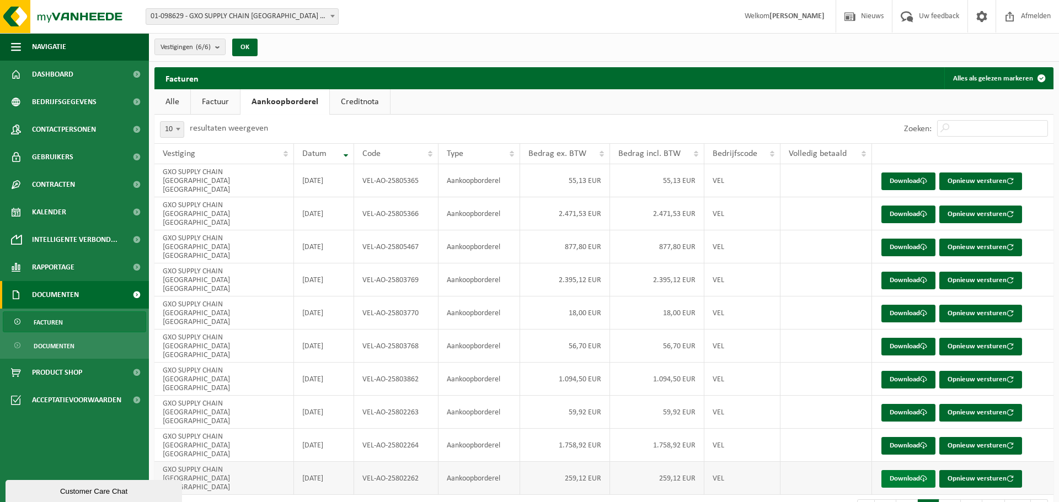
click at [910, 470] on link "Download" at bounding box center [908, 479] width 54 height 18
click at [800, 55] on div "Vestigingen (6/6) Alles selecteren Alles deselecteren GXO SUPPLY CHAIN [GEOGRAP…" at bounding box center [604, 47] width 910 height 29
click at [952, 500] on button "4" at bounding box center [950, 511] width 22 height 22
click at [916, 175] on link "Download" at bounding box center [908, 182] width 54 height 18
click at [909, 206] on link "Download" at bounding box center [908, 215] width 54 height 18
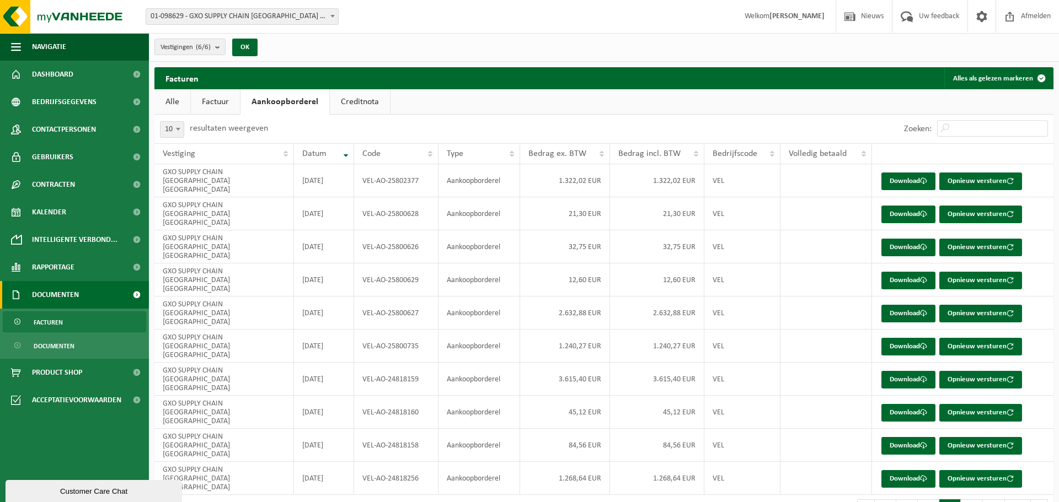
click at [774, 103] on ul "Alle Factuur Aankoopborderel Creditnota" at bounding box center [603, 101] width 899 height 25
click at [909, 239] on link "Download" at bounding box center [908, 248] width 54 height 18
click at [903, 272] on link "Download" at bounding box center [908, 281] width 54 height 18
click at [896, 305] on link "Download" at bounding box center [908, 314] width 54 height 18
click at [897, 338] on link "Download" at bounding box center [908, 347] width 54 height 18
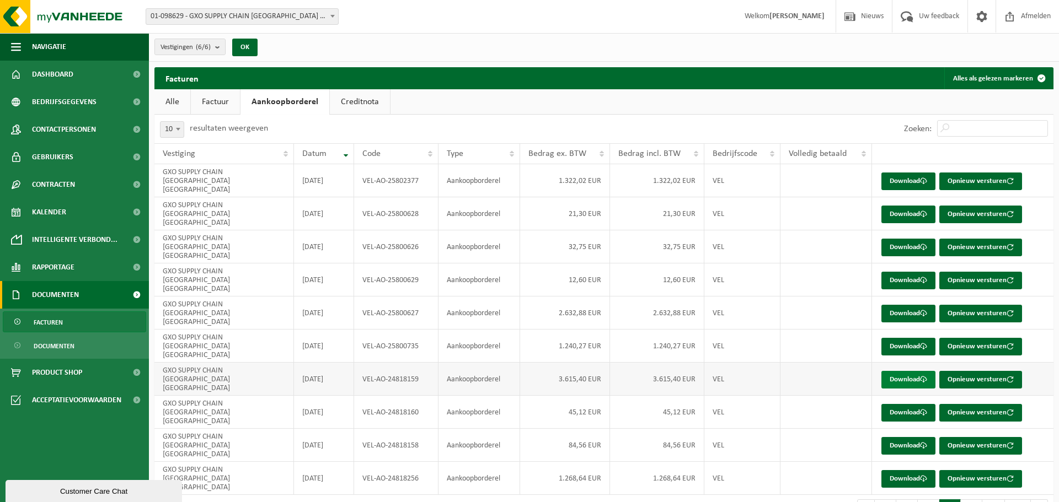
click at [904, 371] on link "Download" at bounding box center [908, 380] width 54 height 18
click at [905, 404] on link "Download" at bounding box center [908, 413] width 54 height 18
click at [903, 437] on link "Download" at bounding box center [908, 446] width 54 height 18
click at [902, 470] on link "Download" at bounding box center [908, 479] width 54 height 18
